Goal: Register for event/course: Sign up to attend an event or enroll in a course

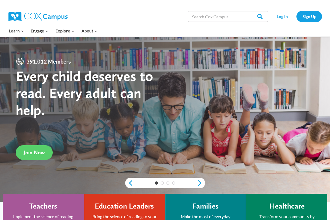
scroll to position [53, 0]
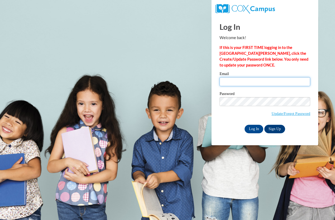
click at [236, 85] on input "Email" at bounding box center [264, 81] width 91 height 9
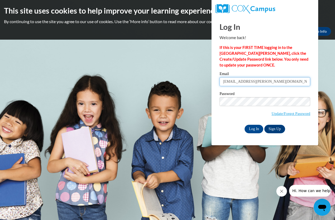
type input "lauren.sommerer@stjohnseward.org"
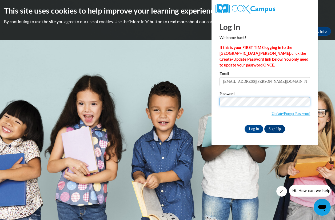
click at [244, 125] on input "Log In" at bounding box center [253, 129] width 19 height 9
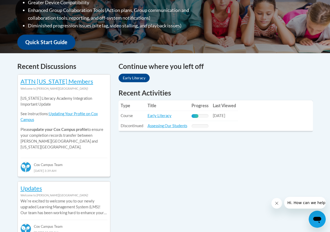
scroll to position [186, 0]
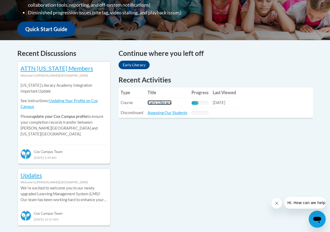
click at [155, 105] on link "Early Literacy" at bounding box center [160, 102] width 24 height 5
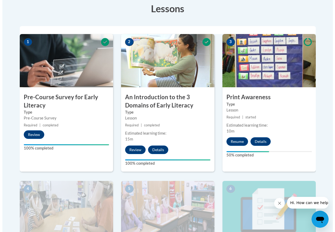
scroll to position [186, 0]
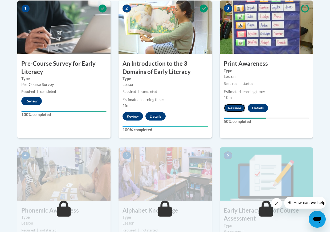
click at [235, 107] on button "Resume" at bounding box center [235, 108] width 22 height 9
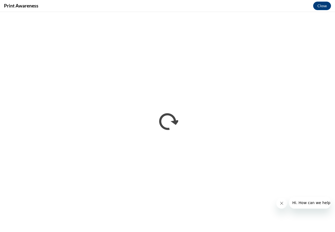
scroll to position [0, 0]
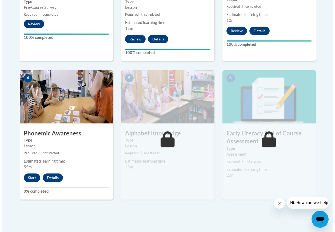
scroll to position [266, 0]
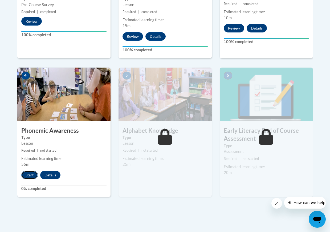
click at [28, 177] on button "Start" at bounding box center [29, 175] width 17 height 9
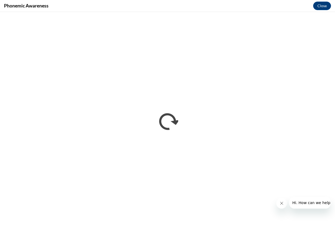
scroll to position [0, 0]
click at [286, 199] on div at bounding box center [303, 203] width 54 height 12
click at [282, 203] on icon "Close message from company" at bounding box center [281, 203] width 4 height 4
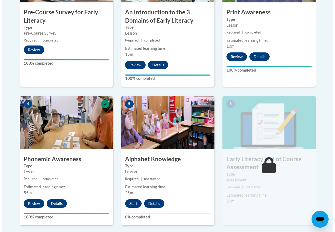
scroll to position [266, 0]
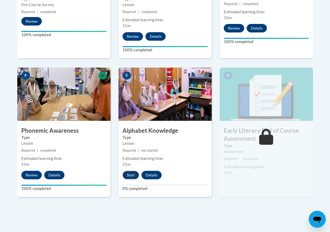
click at [131, 177] on button "Start" at bounding box center [131, 175] width 17 height 9
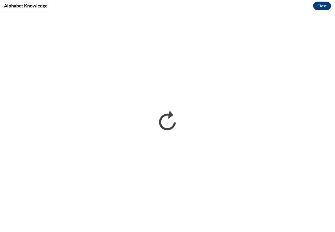
scroll to position [0, 0]
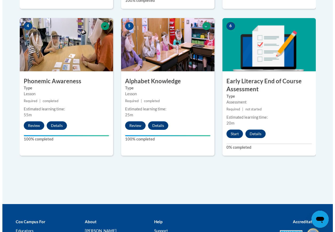
scroll to position [320, 0]
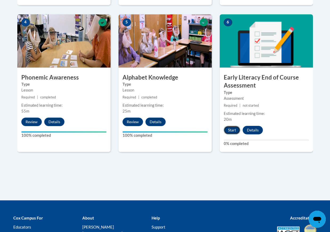
click at [230, 130] on button "Start" at bounding box center [232, 130] width 17 height 9
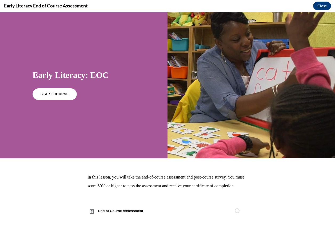
scroll to position [0, 0]
click at [55, 97] on link "START COURSE" at bounding box center [54, 94] width 46 height 12
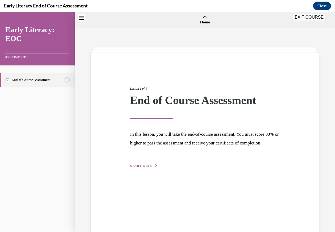
scroll to position [17, 0]
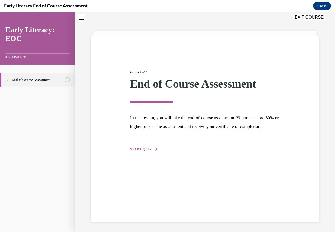
click at [145, 151] on span "START QUIZ" at bounding box center [141, 150] width 22 height 4
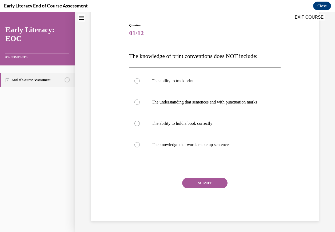
scroll to position [56, 0]
click at [135, 145] on div at bounding box center [136, 144] width 5 height 5
click at [207, 181] on button "SUBMIT" at bounding box center [204, 183] width 45 height 11
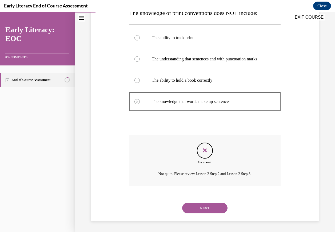
scroll to position [100, 0]
click at [198, 206] on button "NEXT" at bounding box center [204, 208] width 45 height 11
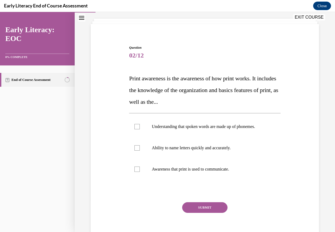
scroll to position [16, 0]
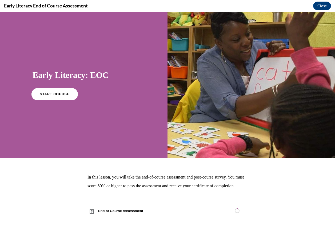
click at [46, 97] on link "START COURSE" at bounding box center [54, 94] width 46 height 12
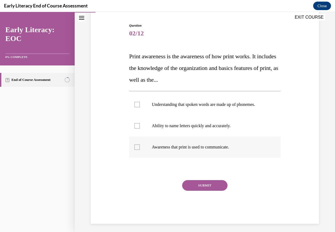
scroll to position [53, 0]
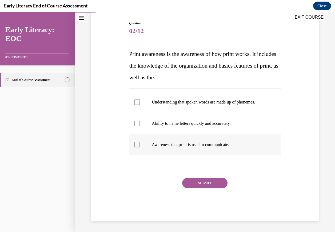
click at [138, 145] on div at bounding box center [136, 144] width 5 height 5
click at [198, 186] on button "SUBMIT" at bounding box center [204, 183] width 45 height 11
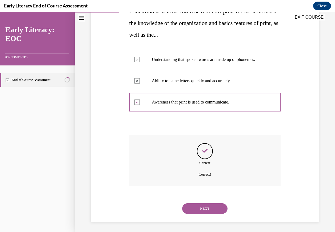
scroll to position [96, 0]
click at [201, 206] on button "NEXT" at bounding box center [204, 208] width 45 height 11
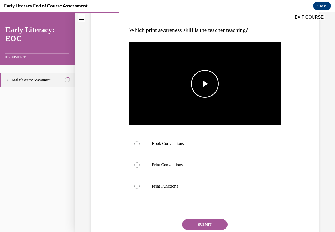
scroll to position [64, 0]
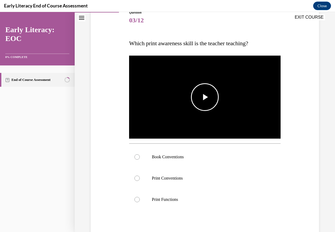
click at [205, 97] on span "Video player" at bounding box center [205, 97] width 0 height 0
drag, startPoint x: 137, startPoint y: 155, endPoint x: 169, endPoint y: 155, distance: 32.0
click at [137, 155] on div at bounding box center [136, 156] width 5 height 5
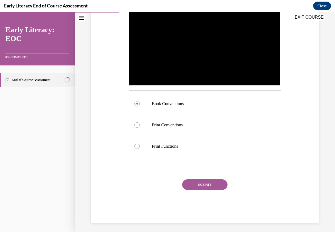
click at [203, 186] on button "SUBMIT" at bounding box center [204, 185] width 45 height 11
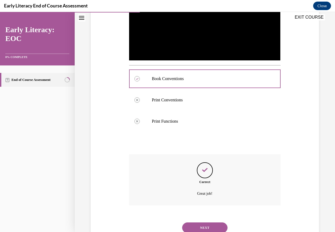
scroll to position [160, 0]
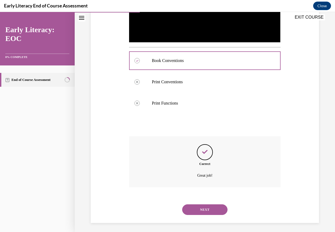
click at [202, 205] on button "NEXT" at bounding box center [204, 210] width 45 height 11
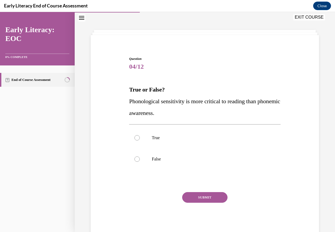
scroll to position [16, 0]
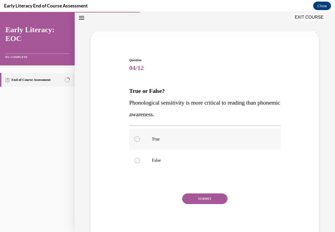
click at [137, 141] on div at bounding box center [136, 139] width 5 height 5
click at [199, 201] on button "SUBMIT" at bounding box center [204, 199] width 45 height 11
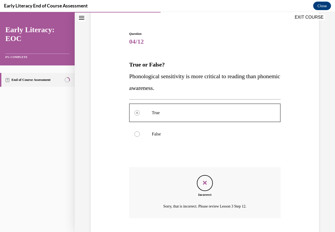
scroll to position [75, 0]
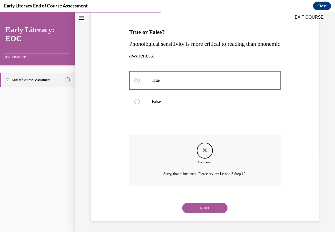
click at [199, 209] on button "NEXT" at bounding box center [204, 208] width 45 height 11
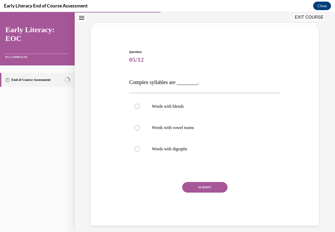
scroll to position [29, 0]
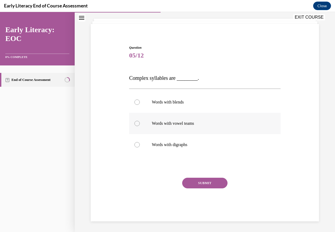
click at [135, 125] on div at bounding box center [136, 123] width 5 height 5
click at [202, 184] on button "SUBMIT" at bounding box center [204, 183] width 45 height 11
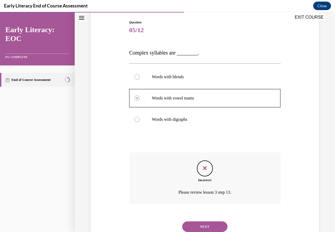
scroll to position [73, 0]
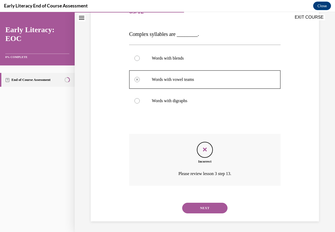
click at [201, 209] on button "NEXT" at bounding box center [204, 208] width 45 height 11
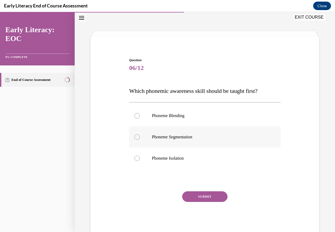
click at [137, 138] on div at bounding box center [136, 137] width 5 height 5
click at [201, 202] on button "SUBMIT" at bounding box center [204, 197] width 45 height 11
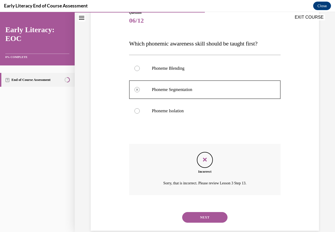
scroll to position [73, 0]
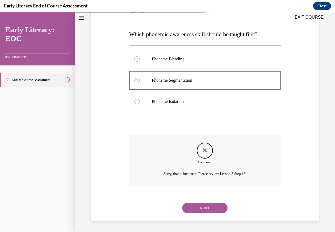
drag, startPoint x: 202, startPoint y: 206, endPoint x: 196, endPoint y: 201, distance: 8.1
click at [202, 207] on button "NEXT" at bounding box center [204, 208] width 45 height 11
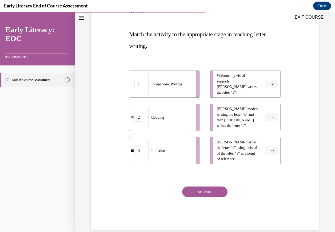
scroll to position [60, 0]
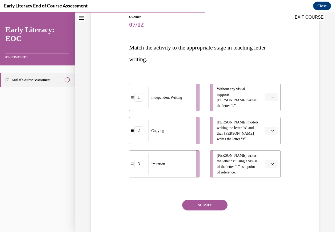
click at [271, 131] on icon "button" at bounding box center [272, 130] width 3 height 3
click at [264, 166] on span "2" at bounding box center [265, 164] width 2 height 4
click at [268, 166] on button "button" at bounding box center [270, 164] width 13 height 8
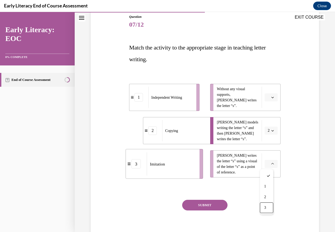
click at [263, 207] on div "3" at bounding box center [265, 208] width 13 height 11
click at [271, 98] on icon "button" at bounding box center [272, 97] width 3 height 3
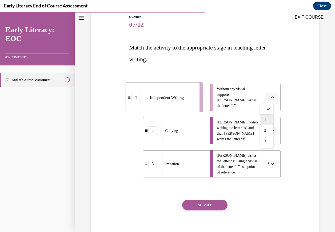
click at [267, 117] on div "1" at bounding box center [265, 120] width 13 height 11
click at [197, 207] on button "SUBMIT" at bounding box center [204, 205] width 45 height 11
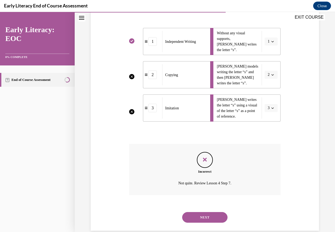
scroll to position [125, 0]
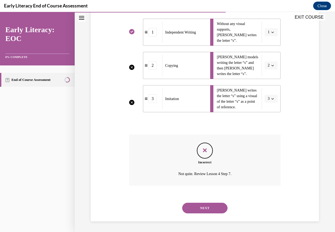
click at [202, 209] on button "NEXT" at bounding box center [204, 208] width 45 height 11
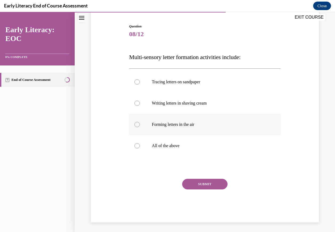
scroll to position [51, 0]
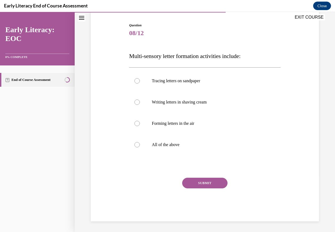
drag, startPoint x: 136, startPoint y: 145, endPoint x: 154, endPoint y: 157, distance: 21.9
click at [136, 145] on div at bounding box center [136, 144] width 5 height 5
click at [197, 184] on button "SUBMIT" at bounding box center [204, 183] width 45 height 11
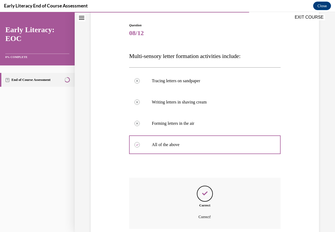
scroll to position [94, 0]
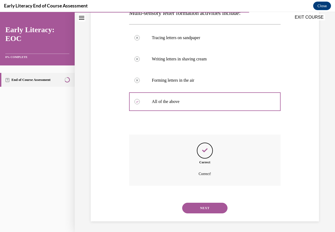
click at [199, 209] on button "NEXT" at bounding box center [204, 208] width 45 height 11
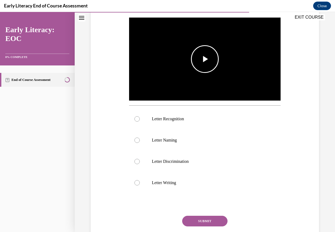
scroll to position [102, 0]
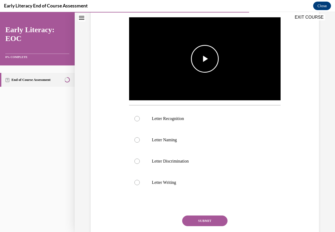
click at [205, 59] on span "Video player" at bounding box center [205, 59] width 0 height 0
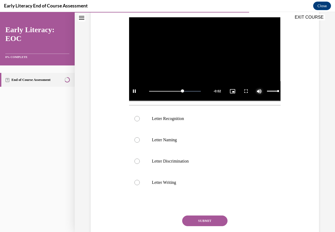
click at [256, 91] on span "Video player" at bounding box center [259, 91] width 11 height 0
click at [136, 161] on div at bounding box center [136, 161] width 5 height 5
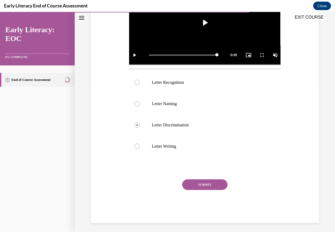
click at [202, 181] on button "SUBMIT" at bounding box center [204, 185] width 45 height 11
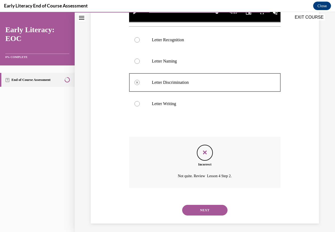
scroll to position [182, 0]
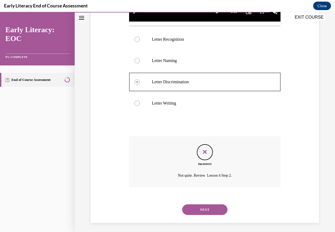
click at [205, 205] on button "NEXT" at bounding box center [204, 210] width 45 height 11
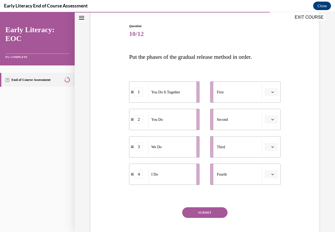
scroll to position [53, 0]
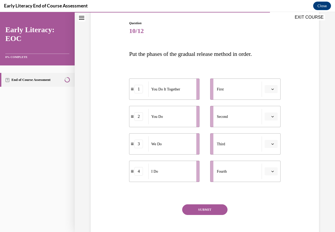
click at [266, 171] on button "button" at bounding box center [270, 172] width 13 height 8
click at [265, 125] on span "1" at bounding box center [265, 127] width 2 height 4
click at [271, 172] on icon "button" at bounding box center [272, 171] width 3 height 3
click at [271, 88] on icon "button" at bounding box center [272, 89] width 3 height 3
click at [266, 112] on div "1" at bounding box center [265, 112] width 13 height 11
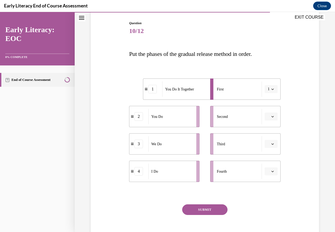
click at [267, 143] on span "Please select an option" at bounding box center [268, 143] width 2 height 5
click at [264, 178] on span "2" at bounding box center [265, 177] width 2 height 4
click at [270, 171] on span "button" at bounding box center [272, 172] width 4 height 4
click at [267, 130] on div "1" at bounding box center [265, 127] width 13 height 11
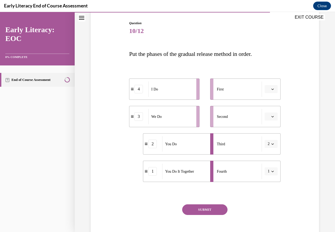
click at [271, 172] on icon "button" at bounding box center [272, 171] width 2 height 1
click at [263, 139] on span "2" at bounding box center [264, 138] width 2 height 4
click at [270, 117] on span "button" at bounding box center [272, 117] width 4 height 4
click at [265, 158] on span "3" at bounding box center [265, 160] width 2 height 4
click at [206, 206] on button "SUBMIT" at bounding box center [204, 210] width 45 height 11
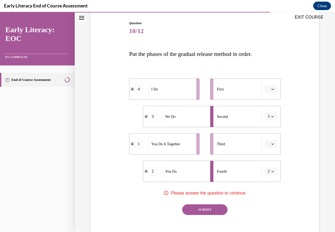
click at [206, 206] on button "SUBMIT" at bounding box center [204, 210] width 45 height 11
click at [271, 143] on icon "button" at bounding box center [272, 144] width 3 height 3
click at [265, 188] on span "3" at bounding box center [265, 188] width 2 height 4
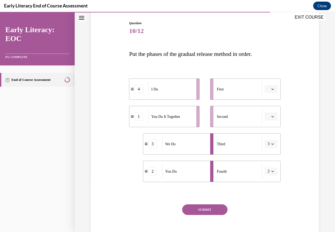
click at [271, 117] on icon "button" at bounding box center [272, 116] width 3 height 3
click at [266, 149] on span "2" at bounding box center [265, 150] width 2 height 4
click at [270, 91] on span "button" at bounding box center [272, 89] width 4 height 4
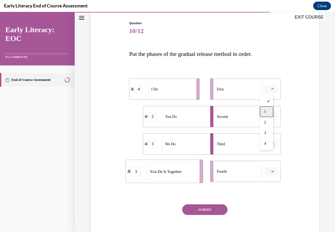
click at [266, 110] on span "1" at bounding box center [265, 112] width 2 height 4
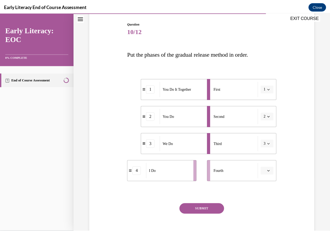
scroll to position [80, 0]
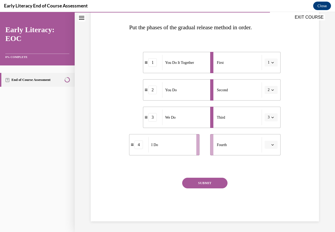
click at [271, 145] on icon "button" at bounding box center [272, 145] width 3 height 3
click at [265, 164] on div "1" at bounding box center [265, 167] width 13 height 11
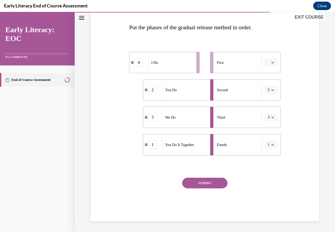
click at [270, 88] on span "button" at bounding box center [272, 90] width 4 height 4
click at [265, 143] on div "4" at bounding box center [264, 144] width 13 height 11
click at [132, 66] on div "2" at bounding box center [138, 62] width 19 height 9
click at [137, 66] on div "2" at bounding box center [138, 62] width 9 height 9
click at [139, 64] on div "2" at bounding box center [138, 62] width 9 height 9
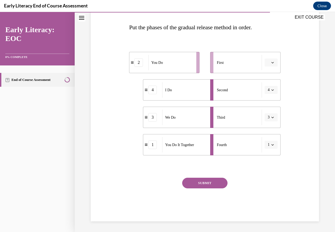
click at [271, 91] on icon "button" at bounding box center [272, 90] width 3 height 3
click at [264, 113] on span "1" at bounding box center [264, 113] width 2 height 4
click at [271, 145] on icon "button" at bounding box center [272, 145] width 3 height 3
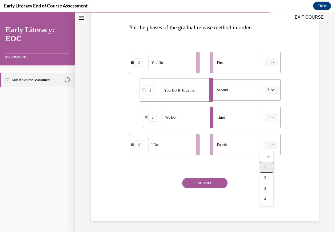
click at [267, 165] on div "1" at bounding box center [265, 167] width 13 height 11
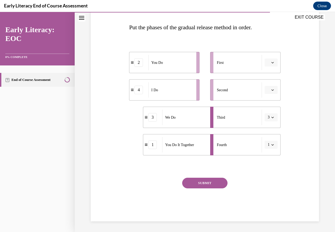
click at [271, 89] on icon "button" at bounding box center [272, 90] width 3 height 3
click at [265, 110] on div "1" at bounding box center [265, 112] width 13 height 11
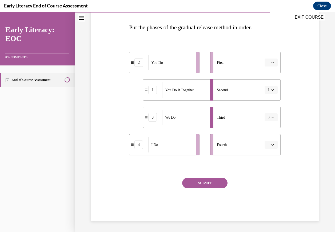
click at [267, 145] on span "Please select an option" at bounding box center [268, 144] width 2 height 5
click at [263, 167] on div "1" at bounding box center [265, 167] width 13 height 11
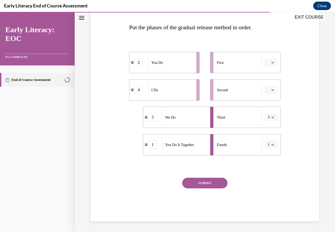
click at [205, 182] on button "SUBMIT" at bounding box center [204, 183] width 45 height 11
click at [325, 5] on button "Close" at bounding box center [322, 6] width 18 height 9
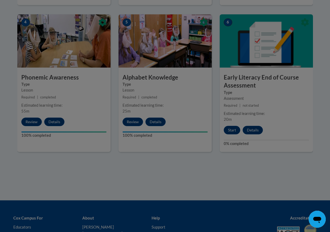
click at [301, 101] on div at bounding box center [165, 116] width 330 height 232
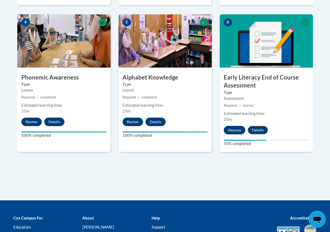
click at [261, 130] on button "Details" at bounding box center [258, 130] width 20 height 9
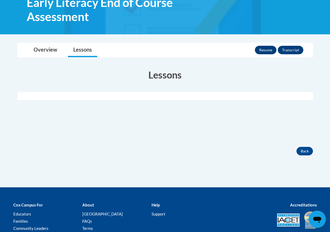
scroll to position [27, 0]
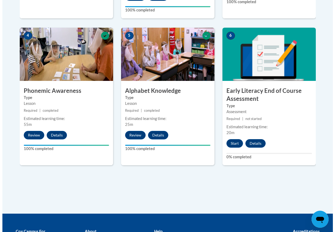
scroll to position [365, 0]
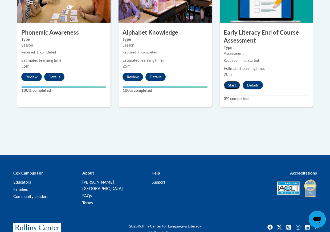
click at [233, 84] on button "Start" at bounding box center [232, 85] width 17 height 9
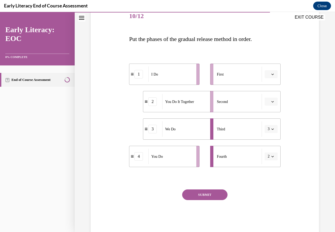
scroll to position [70, 0]
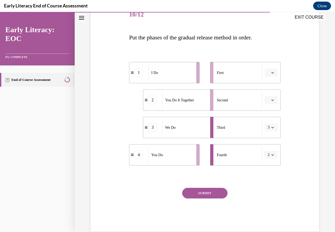
click at [271, 74] on icon "button" at bounding box center [272, 72] width 3 height 3
click at [265, 94] on span "1" at bounding box center [265, 95] width 2 height 4
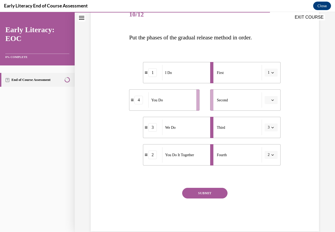
click at [271, 127] on icon "button" at bounding box center [272, 127] width 3 height 3
click at [267, 160] on div "2" at bounding box center [264, 161] width 13 height 11
click at [270, 127] on span "button" at bounding box center [272, 128] width 4 height 4
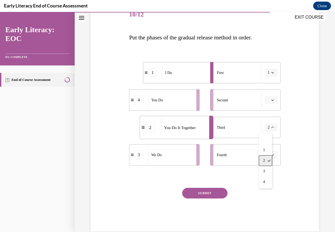
click at [265, 158] on div "2" at bounding box center [264, 161] width 13 height 11
click at [271, 128] on icon "button" at bounding box center [272, 127] width 3 height 3
click at [264, 169] on span "3" at bounding box center [264, 171] width 2 height 4
click at [270, 153] on span "button" at bounding box center [272, 155] width 4 height 4
click at [267, 102] on button "button" at bounding box center [270, 100] width 13 height 8
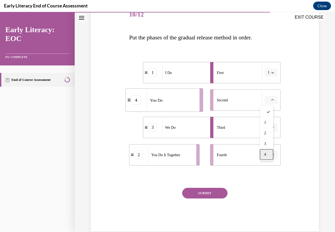
click at [264, 153] on span "4" at bounding box center [265, 155] width 2 height 4
click at [145, 128] on icon at bounding box center [146, 127] width 3 height 3
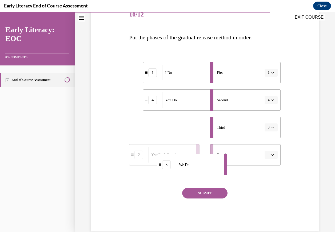
drag, startPoint x: 163, startPoint y: 130, endPoint x: 151, endPoint y: 170, distance: 41.9
click at [157, 169] on div "3" at bounding box center [166, 165] width 19 height 9
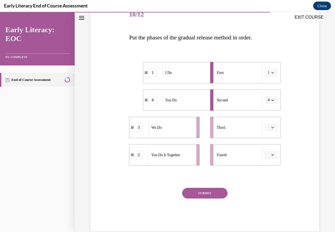
click at [271, 99] on icon "button" at bounding box center [272, 100] width 3 height 3
click at [264, 135] on span "2" at bounding box center [264, 133] width 2 height 4
drag, startPoint x: 168, startPoint y: 130, endPoint x: 183, endPoint y: 103, distance: 31.2
click at [183, 103] on div "We Do" at bounding box center [185, 99] width 44 height 15
drag, startPoint x: 183, startPoint y: 98, endPoint x: 149, endPoint y: 99, distance: 33.6
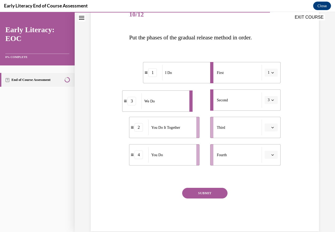
click at [149, 99] on div "We Do" at bounding box center [163, 100] width 44 height 15
drag, startPoint x: 167, startPoint y: 77, endPoint x: 139, endPoint y: 76, distance: 28.0
click at [139, 75] on div "I Do" at bounding box center [157, 71] width 44 height 15
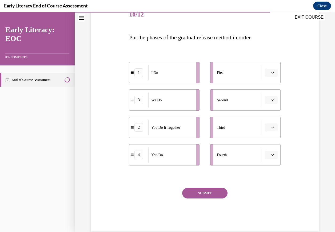
click at [138, 75] on div "1" at bounding box center [138, 72] width 9 height 9
drag, startPoint x: 173, startPoint y: 131, endPoint x: 173, endPoint y: 98, distance: 32.8
click at [173, 98] on div "You Do It Together" at bounding box center [170, 94] width 44 height 15
drag, startPoint x: 167, startPoint y: 133, endPoint x: 172, endPoint y: 97, distance: 36.4
click at [172, 97] on div "You Do It Together" at bounding box center [178, 89] width 44 height 15
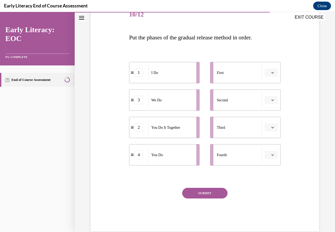
click at [271, 128] on icon "button" at bounding box center [272, 127] width 3 height 3
click at [285, 125] on div "Question 10/12 Put the phases of the gradual release method in order. 1 I Do 3 …" at bounding box center [204, 109] width 231 height 243
click at [270, 72] on span "button" at bounding box center [272, 73] width 4 height 4
click at [264, 97] on div "1" at bounding box center [265, 95] width 13 height 11
click at [271, 100] on icon "button" at bounding box center [272, 100] width 3 height 3
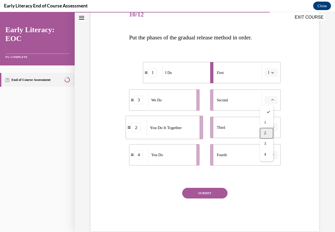
click at [265, 132] on span "2" at bounding box center [265, 133] width 2 height 4
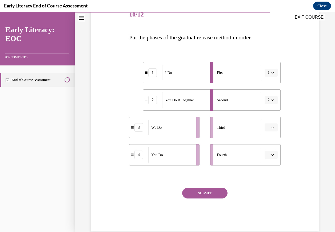
click at [271, 100] on icon "button" at bounding box center [272, 100] width 2 height 1
click at [294, 134] on div "Question 10/12 Put the phases of the gradual release method in order. 1 I Do 2 …" at bounding box center [204, 109] width 231 height 243
click at [267, 125] on button "button" at bounding box center [270, 128] width 13 height 8
click at [265, 168] on div "3" at bounding box center [265, 171] width 13 height 11
click at [267, 155] on span "Please select an option" at bounding box center [268, 154] width 2 height 5
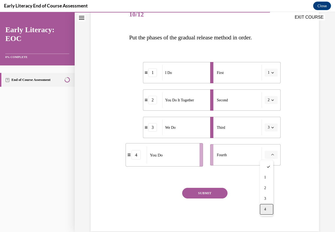
click at [266, 209] on span "4" at bounding box center [265, 209] width 2 height 4
click at [206, 193] on button "SUBMIT" at bounding box center [204, 193] width 45 height 11
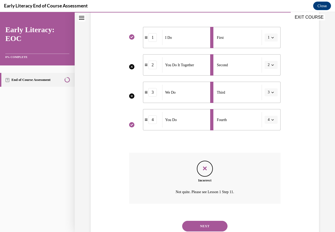
scroll to position [123, 0]
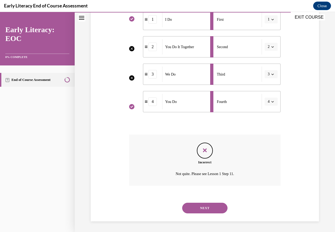
click at [210, 206] on button "NEXT" at bounding box center [204, 208] width 45 height 11
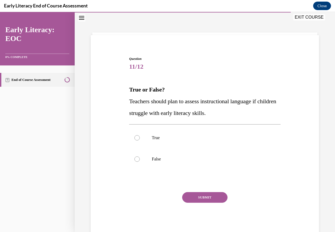
scroll to position [16, 0]
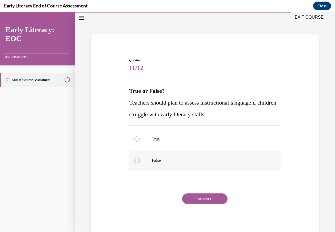
click at [136, 160] on div at bounding box center [136, 160] width 5 height 5
click at [195, 198] on button "SUBMIT" at bounding box center [204, 199] width 45 height 11
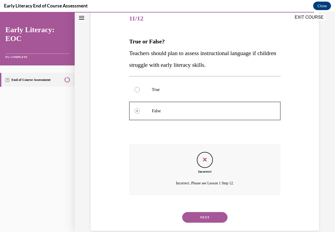
scroll to position [75, 0]
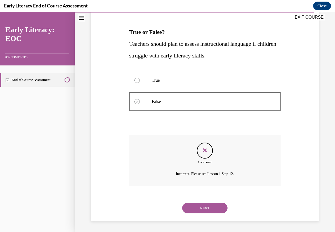
click at [200, 210] on button "NEXT" at bounding box center [204, 208] width 45 height 11
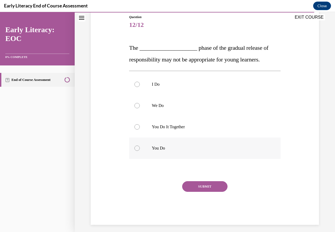
click at [133, 148] on div at bounding box center [204, 148] width 151 height 21
click at [197, 185] on button "SUBMIT" at bounding box center [204, 186] width 45 height 11
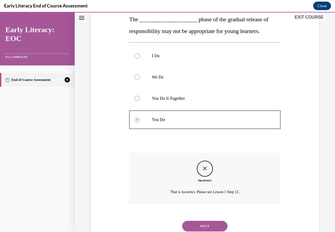
scroll to position [106, 0]
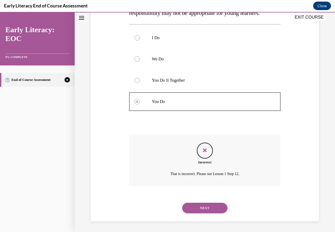
click at [204, 207] on button "NEXT" at bounding box center [204, 208] width 45 height 11
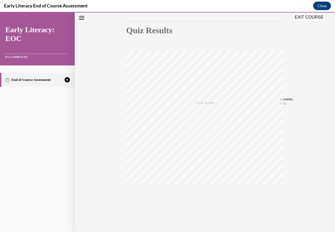
scroll to position [53, 0]
click at [201, 198] on icon "button" at bounding box center [204, 200] width 19 height 6
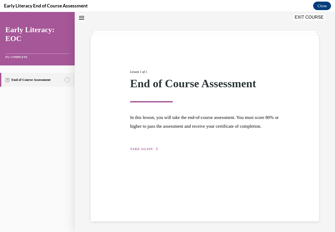
click at [142, 152] on div "Lesson 1 of 1 End of Course Assessment In this lesson, you will take the end-of…" at bounding box center [204, 104] width 157 height 95
click at [142, 151] on span "TAKE AGAIN" at bounding box center [141, 149] width 23 height 4
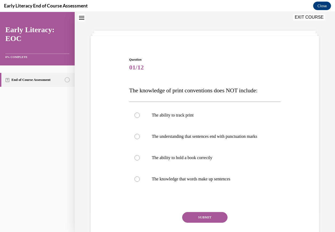
scroll to position [16, 0]
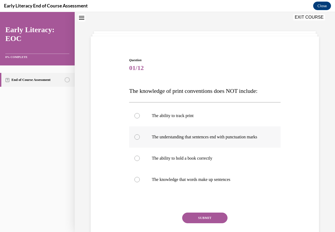
click at [135, 140] on div at bounding box center [136, 137] width 5 height 5
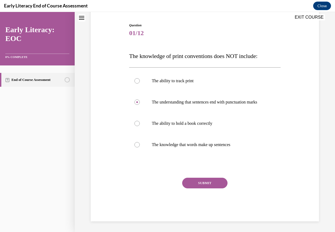
click at [206, 180] on button "SUBMIT" at bounding box center [204, 183] width 45 height 11
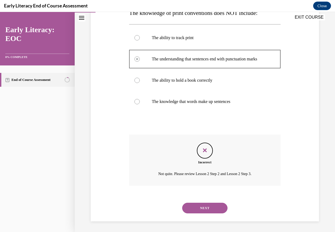
scroll to position [100, 0]
click at [206, 206] on button "NEXT" at bounding box center [204, 208] width 45 height 11
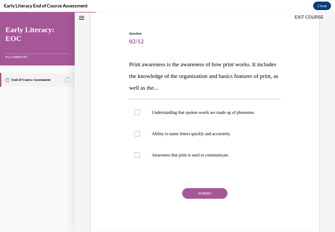
scroll to position [53, 0]
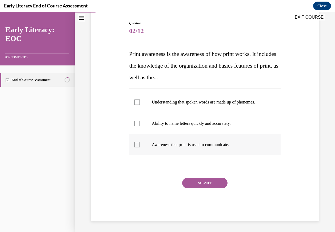
click at [135, 145] on div at bounding box center [136, 144] width 5 height 5
click at [194, 186] on button "SUBMIT" at bounding box center [204, 183] width 45 height 11
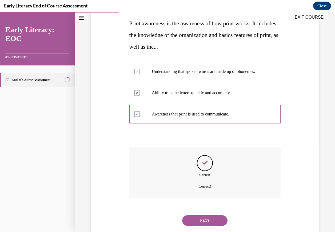
scroll to position [96, 0]
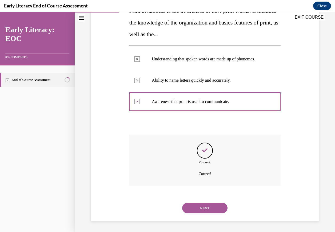
click at [201, 208] on button "NEXT" at bounding box center [204, 208] width 45 height 11
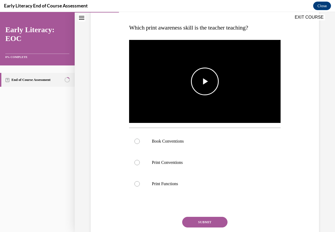
scroll to position [80, 0]
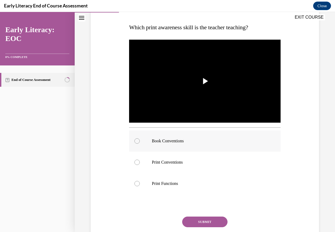
click at [134, 140] on div at bounding box center [136, 141] width 5 height 5
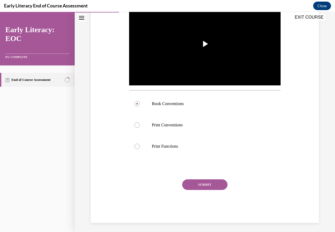
click at [210, 182] on button "SUBMIT" at bounding box center [204, 185] width 45 height 11
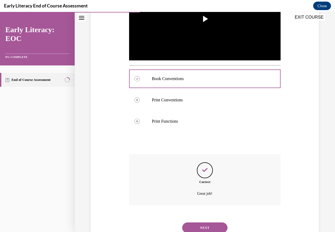
scroll to position [160, 0]
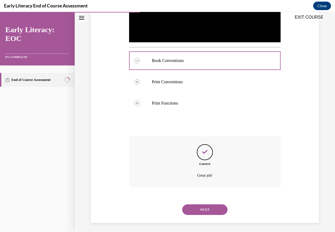
click at [198, 210] on button "NEXT" at bounding box center [204, 210] width 45 height 11
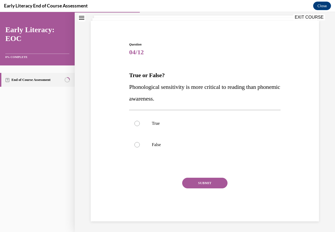
scroll to position [16, 0]
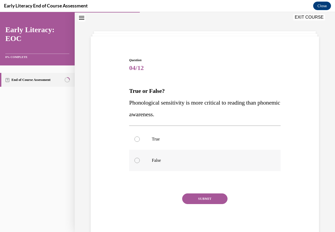
click at [136, 160] on div at bounding box center [136, 160] width 5 height 5
click at [203, 201] on button "SUBMIT" at bounding box center [204, 199] width 45 height 11
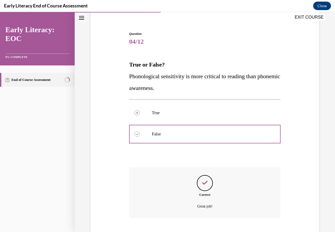
scroll to position [75, 0]
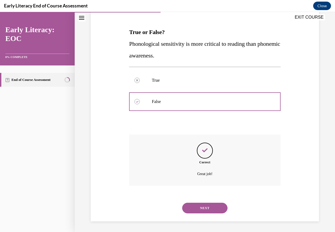
click at [204, 205] on button "NEXT" at bounding box center [204, 208] width 45 height 11
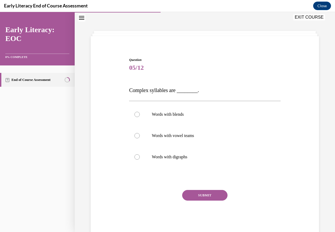
scroll to position [16, 0]
click at [136, 157] on div at bounding box center [136, 157] width 5 height 5
click at [201, 194] on button "SUBMIT" at bounding box center [204, 195] width 45 height 11
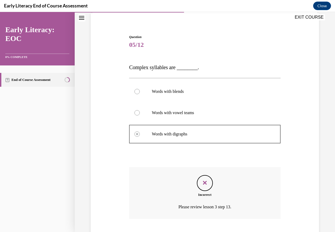
scroll to position [73, 0]
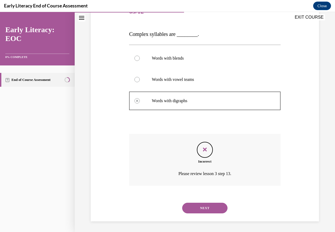
click at [197, 207] on button "NEXT" at bounding box center [204, 208] width 45 height 11
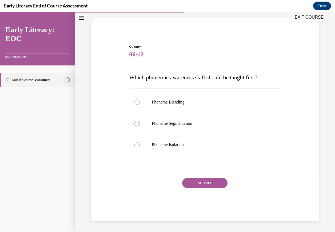
scroll to position [16, 0]
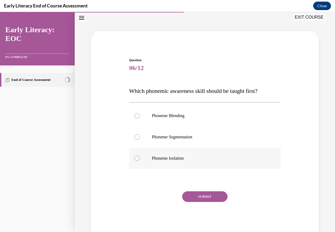
click at [137, 159] on div at bounding box center [136, 158] width 5 height 5
click at [196, 198] on button "SUBMIT" at bounding box center [204, 197] width 45 height 11
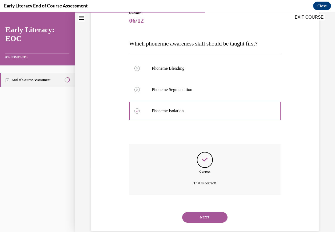
scroll to position [73, 0]
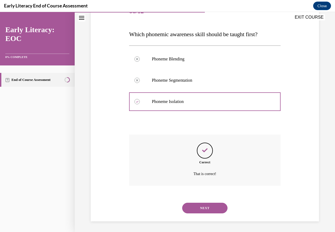
click at [203, 207] on button "NEXT" at bounding box center [204, 208] width 45 height 11
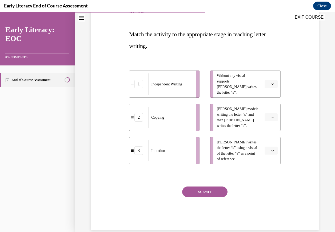
scroll to position [60, 0]
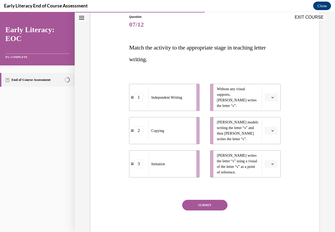
click at [271, 99] on icon "button" at bounding box center [272, 97] width 3 height 3
click at [266, 120] on div "1" at bounding box center [265, 120] width 13 height 11
click at [270, 131] on span "button" at bounding box center [272, 131] width 4 height 4
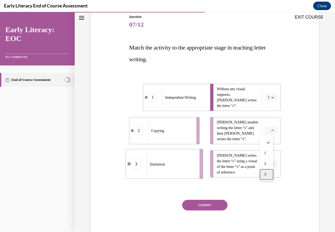
click at [266, 175] on div "3" at bounding box center [265, 174] width 13 height 11
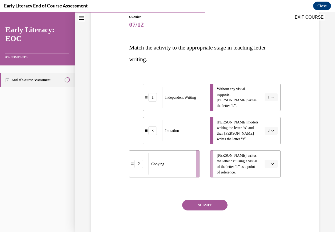
click at [271, 164] on icon "button" at bounding box center [272, 164] width 3 height 3
click at [266, 197] on div "2" at bounding box center [265, 197] width 13 height 11
click at [207, 202] on button "SUBMIT" at bounding box center [204, 205] width 45 height 11
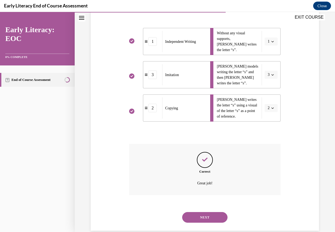
scroll to position [125, 0]
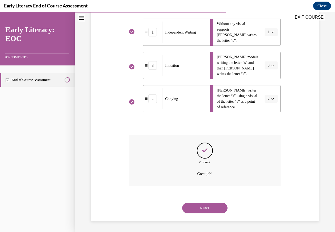
click at [206, 210] on button "NEXT" at bounding box center [204, 208] width 45 height 11
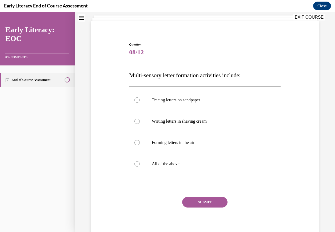
scroll to position [16, 0]
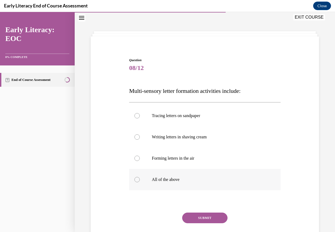
click at [135, 179] on div at bounding box center [136, 179] width 5 height 5
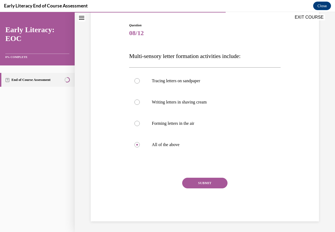
click at [205, 179] on button "SUBMIT" at bounding box center [204, 183] width 45 height 11
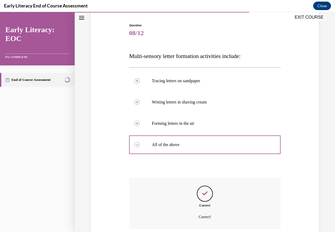
scroll to position [94, 0]
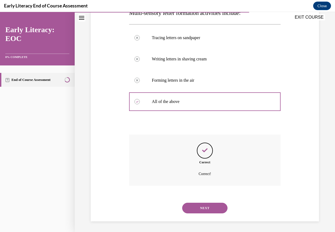
click at [199, 207] on button "NEXT" at bounding box center [204, 208] width 45 height 11
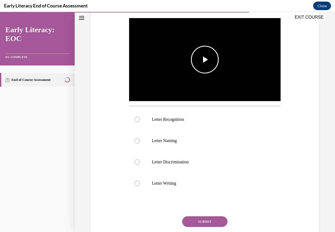
scroll to position [109, 0]
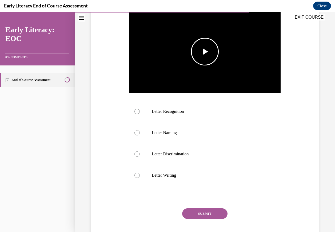
click at [205, 52] on span "Video player" at bounding box center [205, 52] width 0 height 0
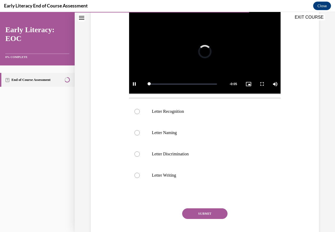
scroll to position [107, 0]
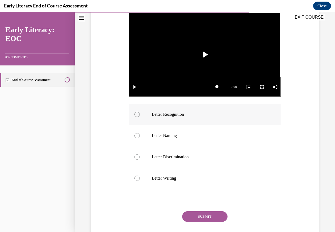
click at [136, 112] on div at bounding box center [136, 114] width 5 height 5
click at [201, 211] on button "SUBMIT" at bounding box center [204, 216] width 45 height 11
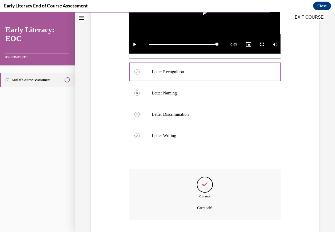
scroll to position [182, 0]
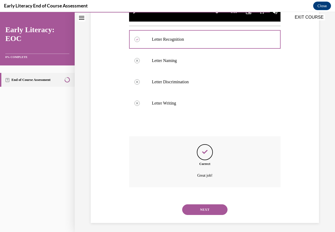
click at [203, 206] on button "NEXT" at bounding box center [204, 210] width 45 height 11
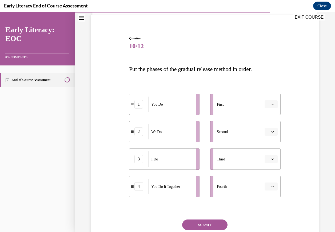
scroll to position [53, 0]
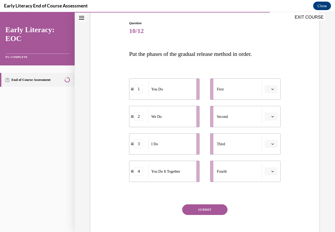
click at [267, 144] on span "Please select an option" at bounding box center [268, 143] width 2 height 5
click at [265, 165] on span "1" at bounding box center [265, 167] width 2 height 4
click at [271, 116] on icon "button" at bounding box center [272, 116] width 3 height 3
click at [266, 151] on div "2" at bounding box center [265, 150] width 13 height 11
click at [270, 172] on span "button" at bounding box center [272, 172] width 4 height 4
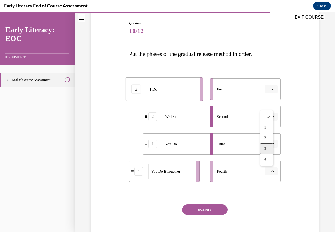
click at [266, 149] on div "3" at bounding box center [265, 149] width 13 height 11
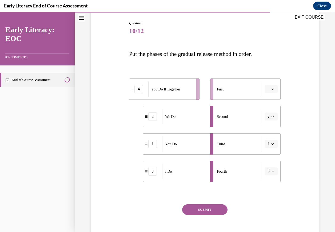
click at [271, 172] on icon "button" at bounding box center [272, 171] width 3 height 3
click at [266, 149] on div "3" at bounding box center [264, 149] width 13 height 11
click at [271, 171] on icon "button" at bounding box center [272, 171] width 3 height 3
click at [266, 128] on div "1" at bounding box center [264, 127] width 13 height 11
click at [266, 144] on button "button" at bounding box center [270, 144] width 13 height 8
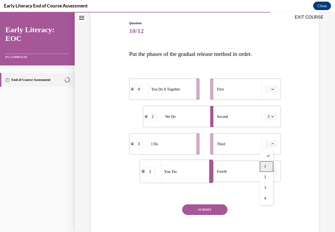
click at [266, 167] on span "1" at bounding box center [265, 167] width 2 height 4
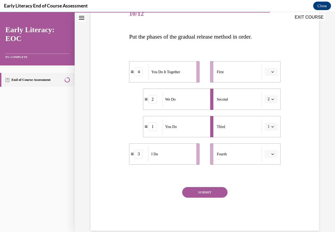
scroll to position [80, 0]
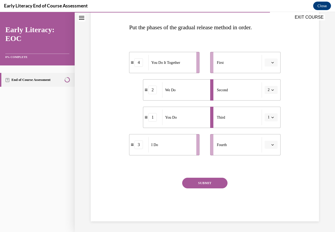
click at [270, 116] on span "button" at bounding box center [272, 118] width 4 height 4
click at [287, 132] on div "Question 10/12 Put the phases of the gradual release method in order. 4 You Do …" at bounding box center [204, 99] width 231 height 243
click at [271, 144] on icon "button" at bounding box center [272, 145] width 3 height 3
click at [267, 169] on div "1" at bounding box center [265, 167] width 13 height 11
click at [270, 117] on span "button" at bounding box center [272, 118] width 4 height 4
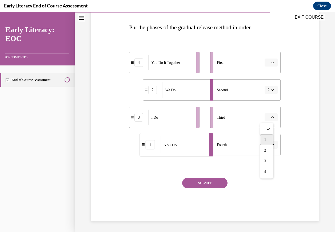
click at [267, 138] on div "1" at bounding box center [265, 140] width 13 height 11
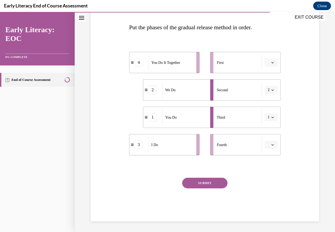
click at [271, 63] on icon "button" at bounding box center [272, 62] width 3 height 3
click at [267, 147] on button "button" at bounding box center [270, 145] width 13 height 8
click at [264, 186] on div "3" at bounding box center [265, 189] width 13 height 11
click at [271, 145] on icon "button" at bounding box center [272, 145] width 3 height 3
click at [271, 146] on icon "button" at bounding box center [272, 144] width 3 height 3
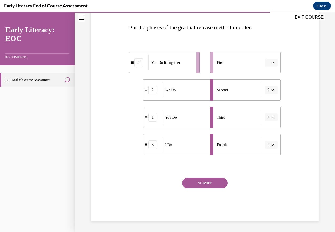
click at [154, 147] on div "3" at bounding box center [152, 145] width 9 height 9
click at [152, 146] on div "3" at bounding box center [152, 145] width 9 height 9
drag, startPoint x: 152, startPoint y: 146, endPoint x: 158, endPoint y: 62, distance: 84.4
click at [158, 62] on div "3" at bounding box center [158, 60] width 9 height 9
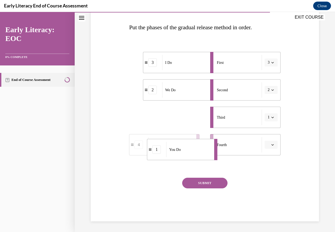
drag, startPoint x: 175, startPoint y: 119, endPoint x: 179, endPoint y: 151, distance: 32.5
drag, startPoint x: 167, startPoint y: 121, endPoint x: 182, endPoint y: 123, distance: 15.2
click at [182, 123] on div "You Do It Together" at bounding box center [184, 118] width 44 height 15
click at [203, 184] on button "SUBMIT" at bounding box center [204, 183] width 45 height 11
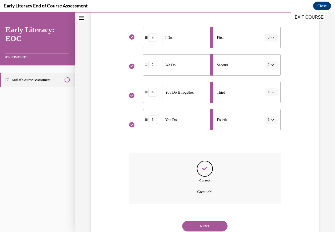
scroll to position [123, 0]
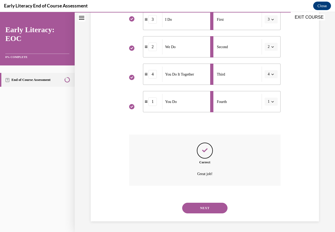
click at [205, 207] on button "NEXT" at bounding box center [204, 208] width 45 height 11
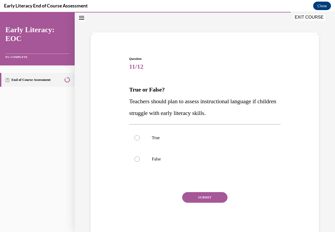
scroll to position [16, 0]
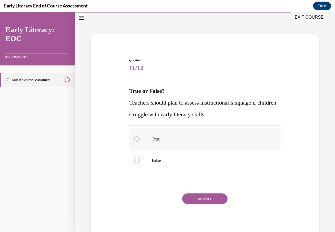
click at [133, 139] on div at bounding box center [204, 139] width 151 height 21
click at [199, 199] on button "SUBMIT" at bounding box center [204, 199] width 45 height 11
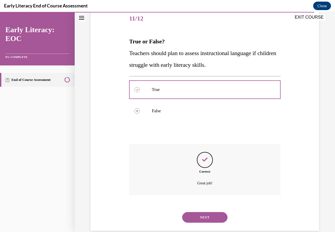
scroll to position [75, 0]
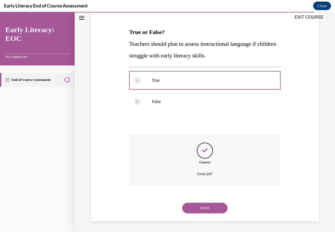
click at [199, 207] on button "NEXT" at bounding box center [204, 208] width 45 height 11
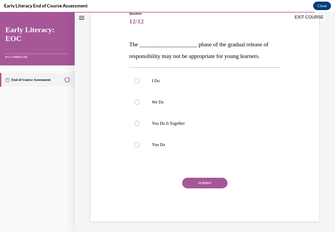
scroll to position [59, 0]
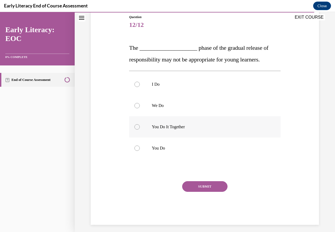
click at [135, 127] on div at bounding box center [136, 126] width 5 height 5
click at [204, 185] on button "SUBMIT" at bounding box center [204, 186] width 45 height 11
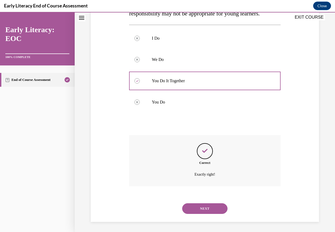
scroll to position [106, 0]
click at [204, 208] on button "NEXT" at bounding box center [204, 208] width 45 height 11
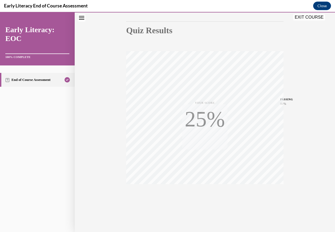
scroll to position [53, 0]
click at [305, 16] on button "EXIT COURSE" at bounding box center [309, 17] width 32 height 6
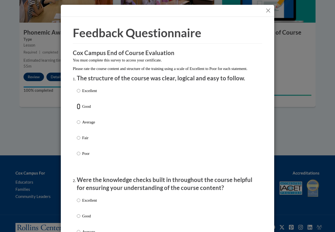
click at [77, 109] on input "Good" at bounding box center [78, 107] width 3 height 6
radio input "true"
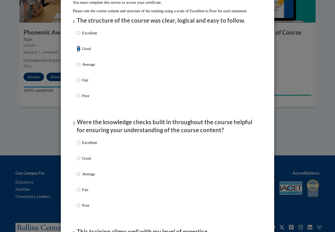
scroll to position [80, 0]
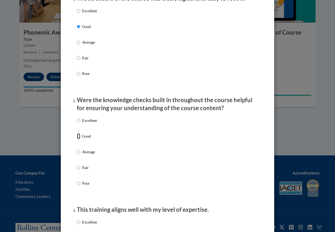
drag, startPoint x: 75, startPoint y: 140, endPoint x: 112, endPoint y: 144, distance: 37.5
click at [77, 139] on input "Good" at bounding box center [78, 136] width 3 height 6
radio input "true"
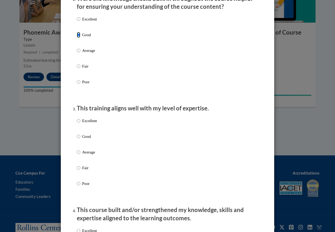
scroll to position [186, 0]
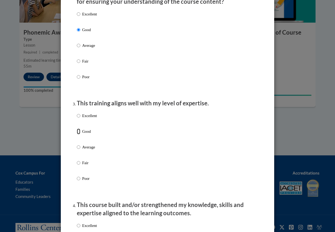
click at [77, 135] on input "Good" at bounding box center [78, 132] width 3 height 6
radio input "true"
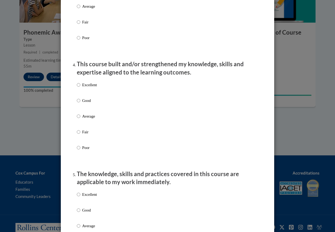
scroll to position [346, 0]
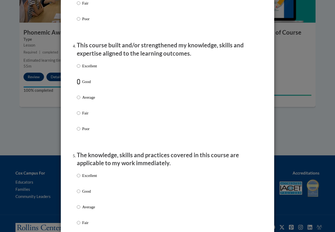
click at [77, 85] on input "Good" at bounding box center [78, 82] width 3 height 6
radio input "true"
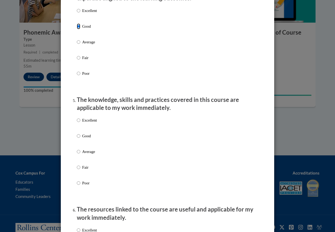
scroll to position [426, 0]
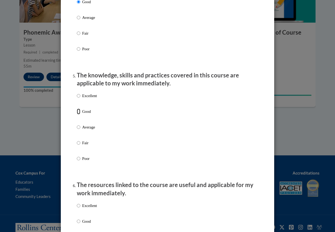
click at [77, 115] on input "Good" at bounding box center [78, 112] width 3 height 6
radio input "true"
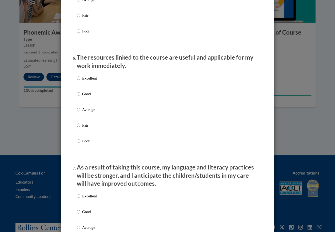
scroll to position [559, 0]
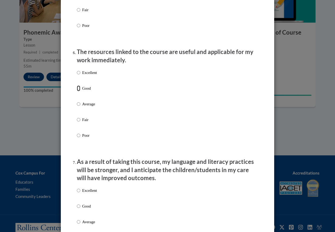
click at [77, 91] on input "Good" at bounding box center [78, 88] width 3 height 6
radio input "true"
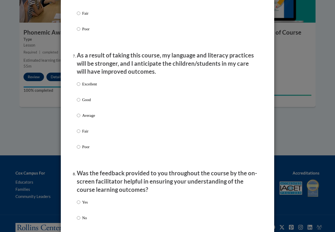
scroll to position [693, 0]
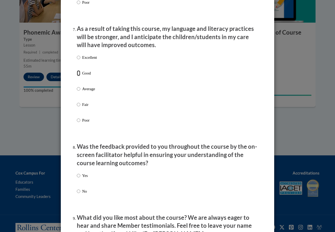
click at [77, 76] on input "Good" at bounding box center [78, 73] width 3 height 6
radio input "true"
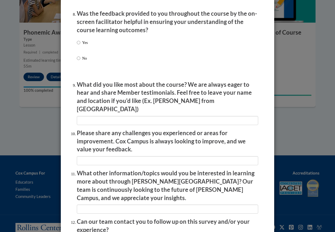
scroll to position [852, 0]
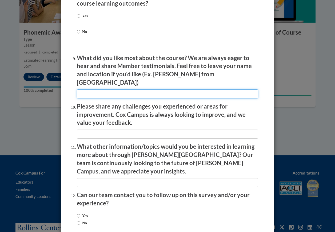
click at [124, 90] on input "textbox" at bounding box center [167, 93] width 181 height 9
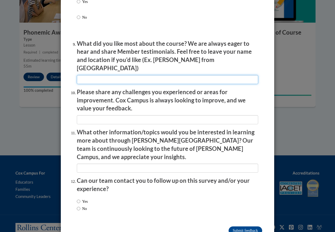
scroll to position [874, 0]
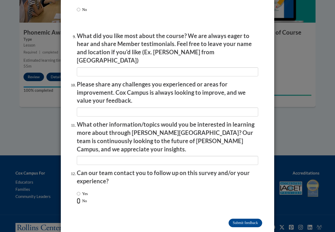
click at [77, 198] on input "No" at bounding box center [78, 201] width 3 height 6
radio input "true"
click at [239, 219] on input "Submit feedback" at bounding box center [245, 223] width 34 height 9
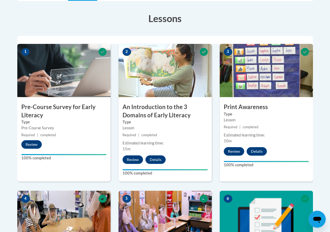
scroll to position [72, 0]
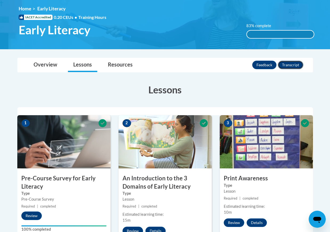
click at [297, 63] on button "Transcript" at bounding box center [291, 65] width 26 height 9
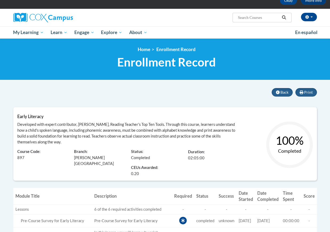
scroll to position [27, 0]
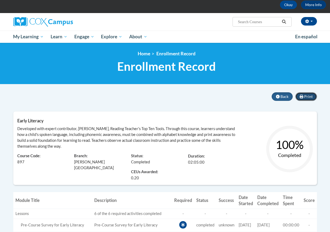
click at [304, 97] on button "Print" at bounding box center [306, 96] width 22 height 9
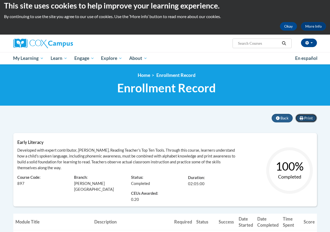
scroll to position [0, 0]
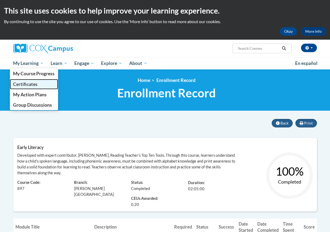
click at [28, 84] on span "Certificates" at bounding box center [25, 85] width 25 height 6
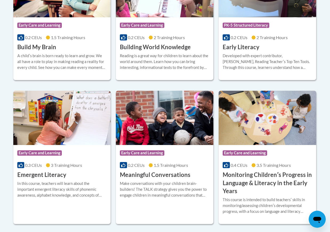
scroll to position [152, 0]
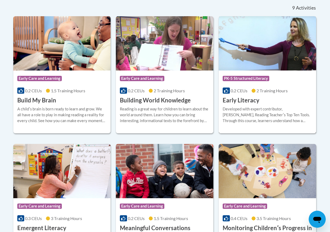
click at [290, 103] on div "Course Category: PK-5 Structured Literacy 0.2 CEUs 2 Training Hours COURSE Earl…" at bounding box center [267, 88] width 97 height 34
